Goal: Check status: Check status

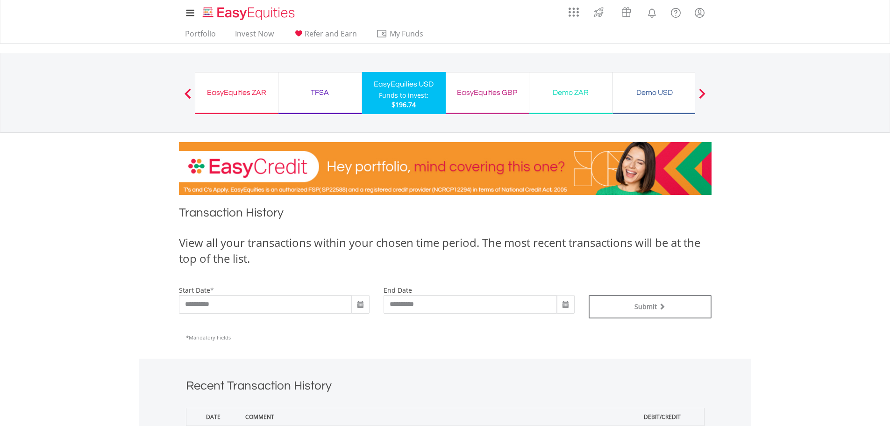
click at [361, 307] on span at bounding box center [360, 304] width 7 height 7
click at [364, 326] on th "‹" at bounding box center [360, 324] width 17 height 14
click at [359, 367] on td "1" at bounding box center [360, 366] width 17 height 14
type input "**********"
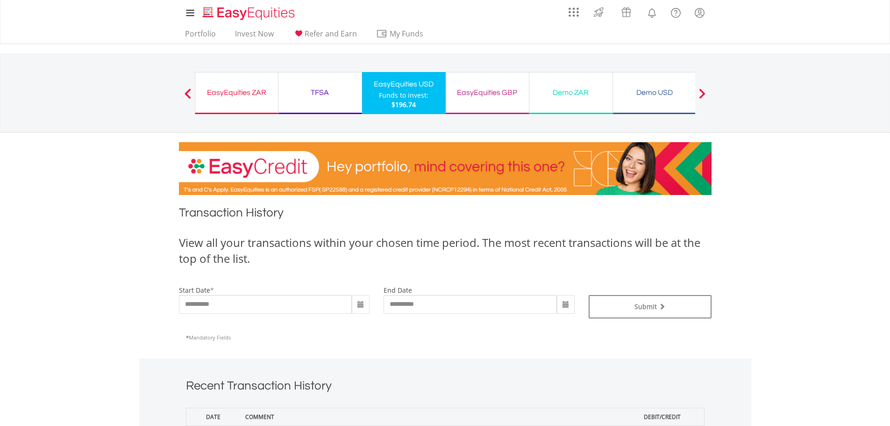
click at [566, 304] on span at bounding box center [565, 304] width 7 height 7
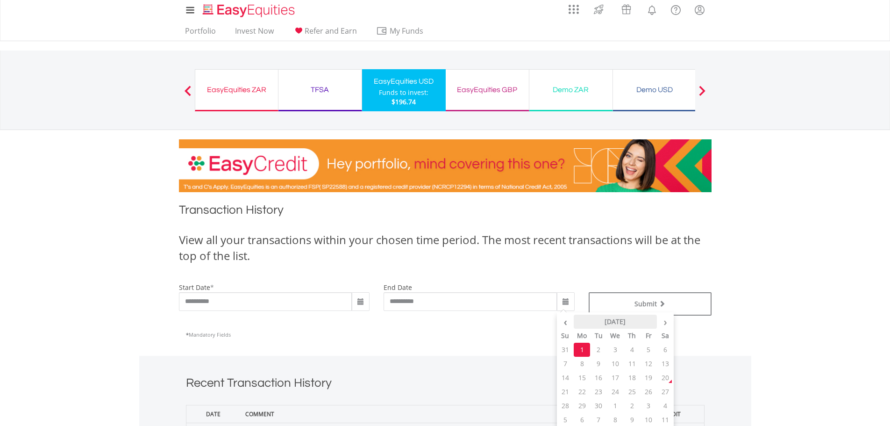
scroll to position [47, 0]
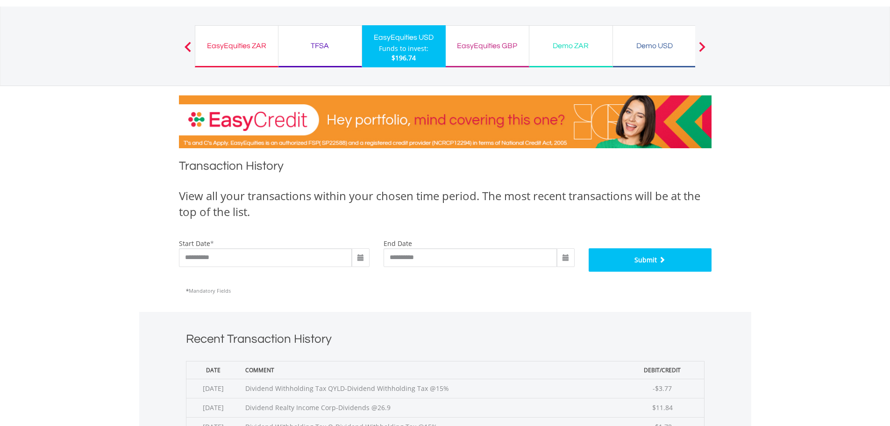
click at [643, 254] on button "Submit" at bounding box center [650, 259] width 123 height 23
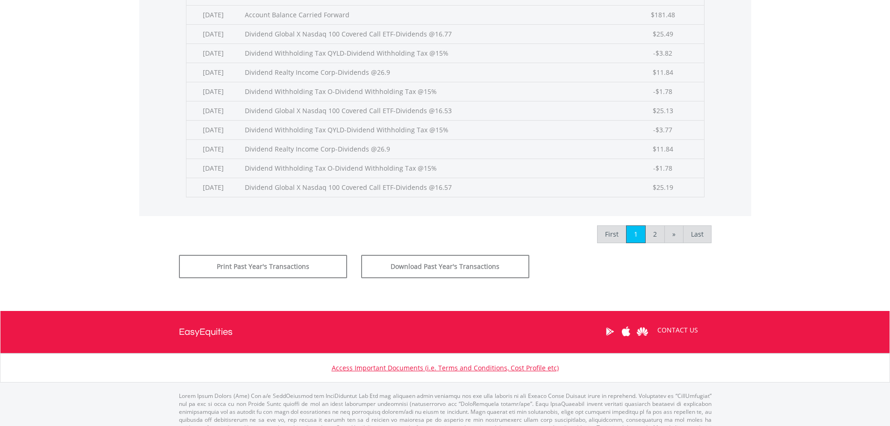
scroll to position [421, 0]
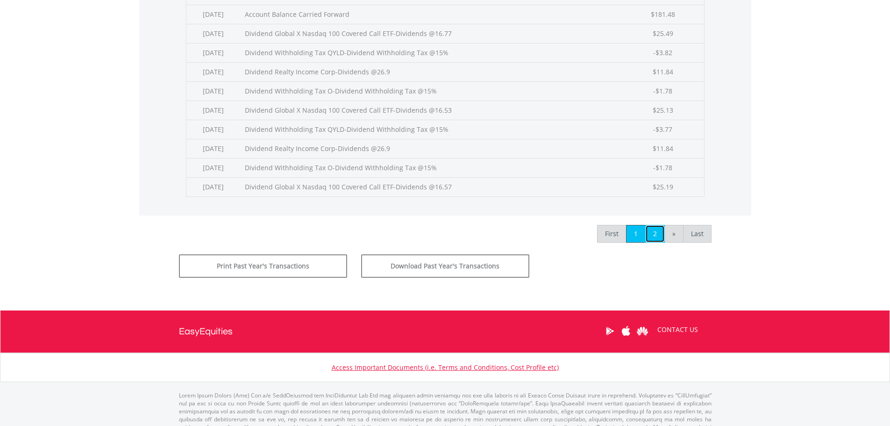
click at [656, 236] on link "2" at bounding box center [655, 234] width 20 height 18
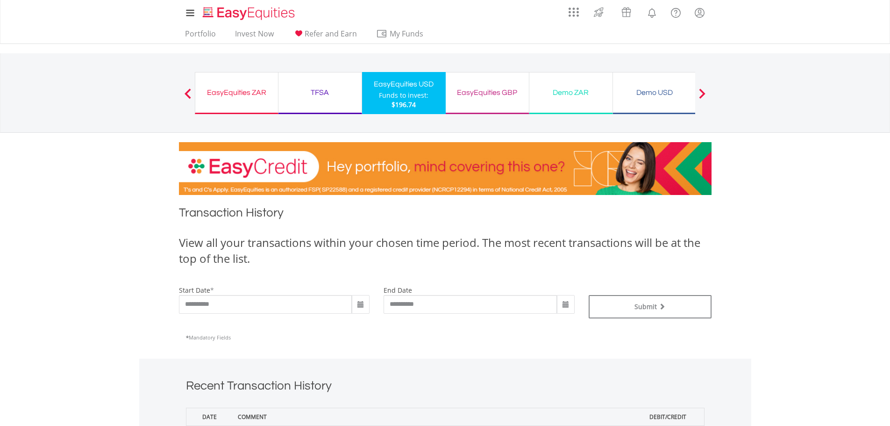
click at [484, 96] on div "EasyEquities GBP" at bounding box center [487, 92] width 72 height 13
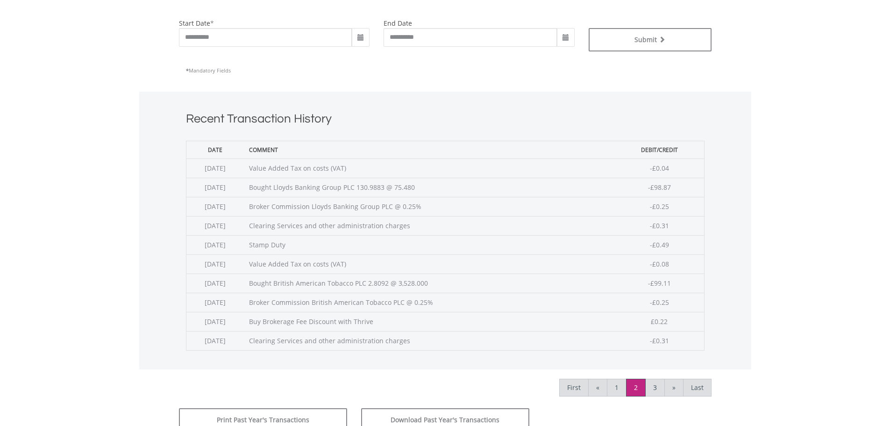
scroll to position [280, 0]
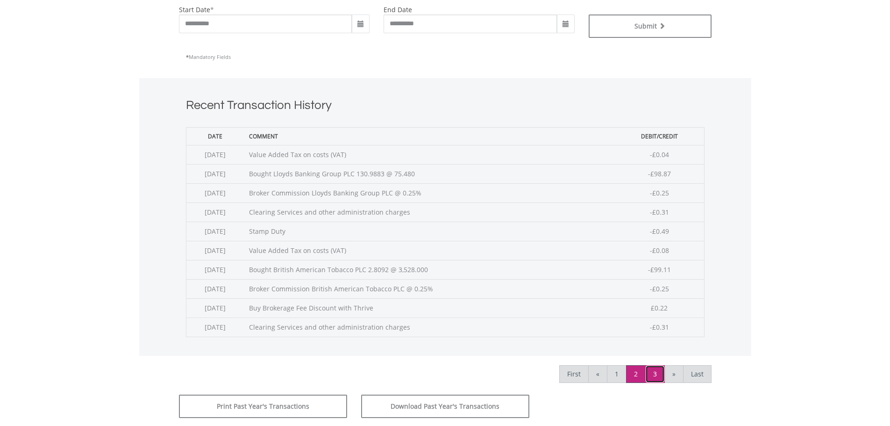
click at [653, 375] on link "3" at bounding box center [655, 374] width 20 height 18
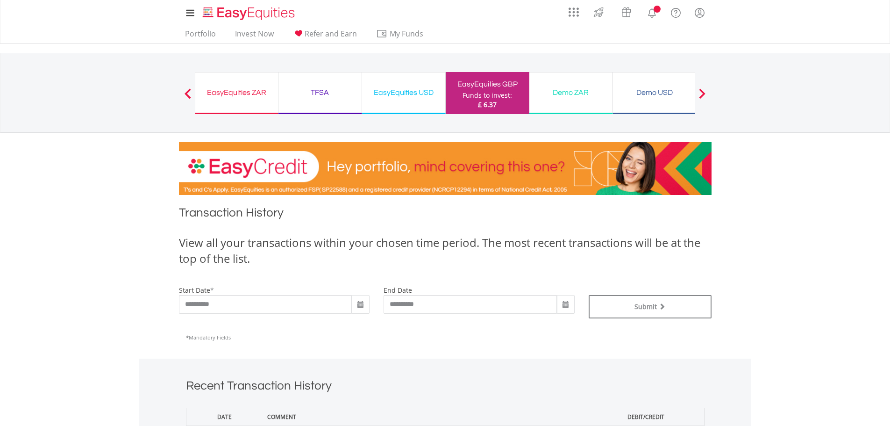
scroll to position [234, 0]
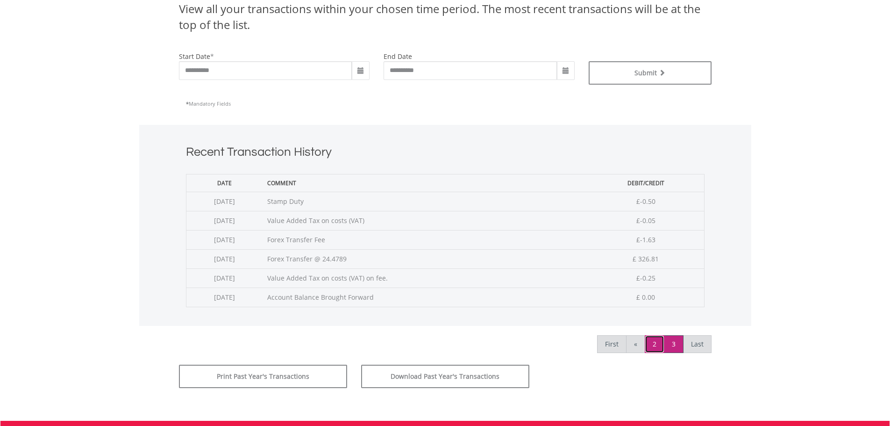
click at [651, 342] on link "2" at bounding box center [655, 344] width 20 height 18
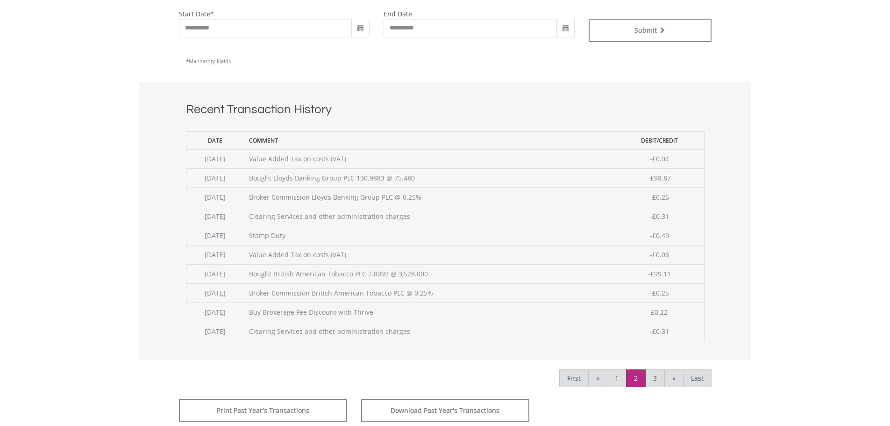
scroll to position [280, 0]
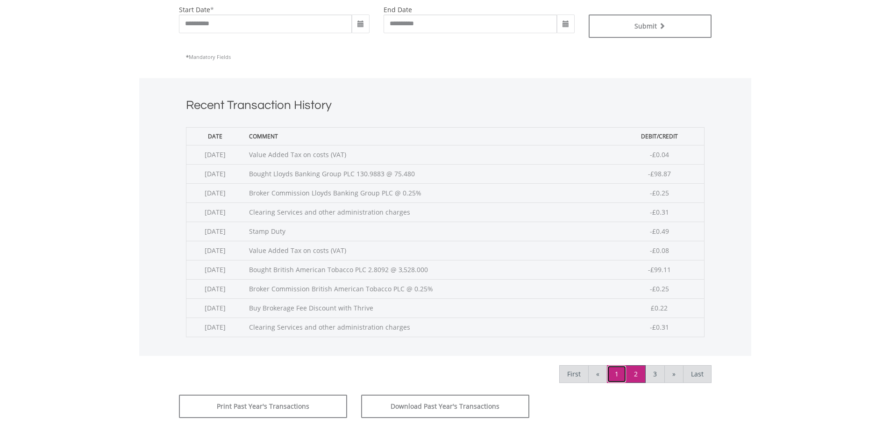
click at [614, 374] on link "1" at bounding box center [617, 374] width 20 height 18
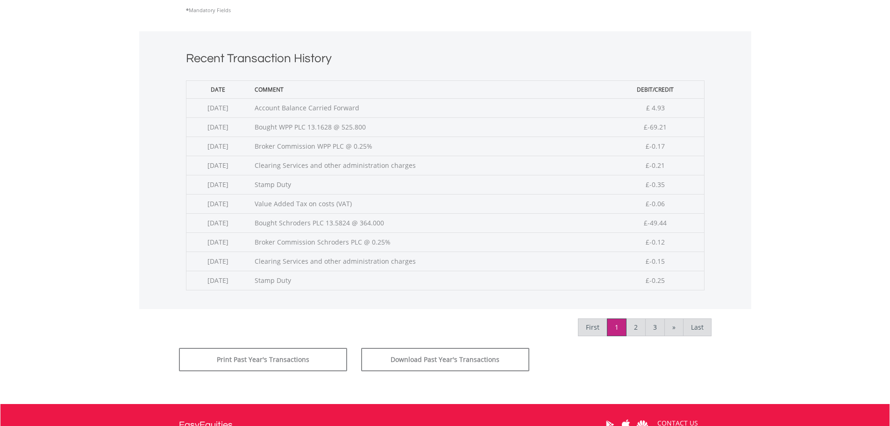
scroll to position [280, 0]
